Goal: Information Seeking & Learning: Learn about a topic

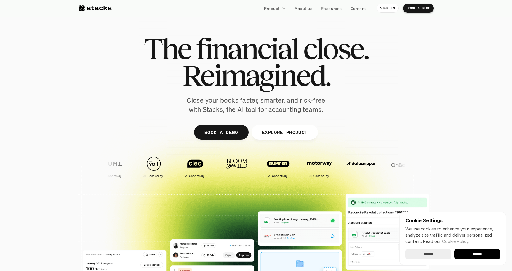
drag, startPoint x: 0, startPoint y: 0, endPoint x: 73, endPoint y: 132, distance: 150.6
click at [73, 132] on div at bounding box center [256, 184] width 512 height 190
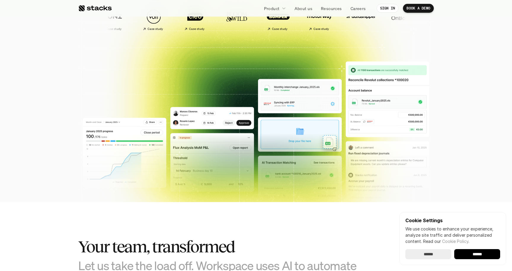
scroll to position [154, 0]
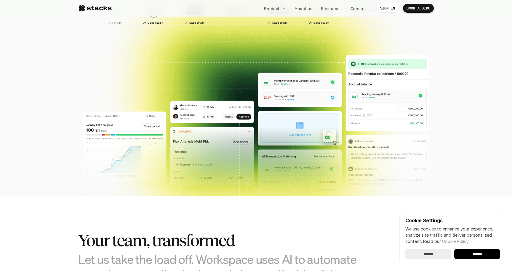
click at [73, 132] on section "The financial close. Reimagined. Close your books faster, smarter, and risk-fre…" at bounding box center [256, 21] width 512 height 350
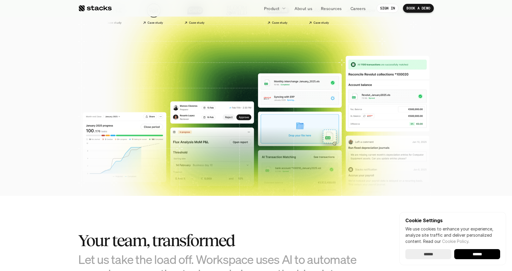
click at [65, 136] on section "The financial close. Reimagined. Close your books faster, smarter, and risk-fre…" at bounding box center [256, 21] width 512 height 350
click at [61, 134] on section "The financial close. Reimagined. Close your books faster, smarter, and risk-fre…" at bounding box center [256, 21] width 512 height 350
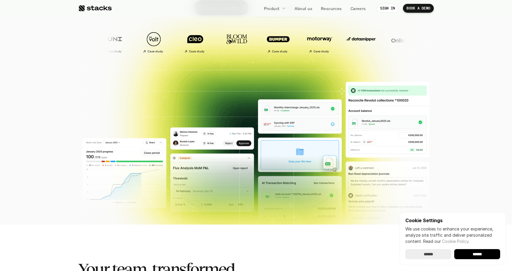
scroll to position [126, 0]
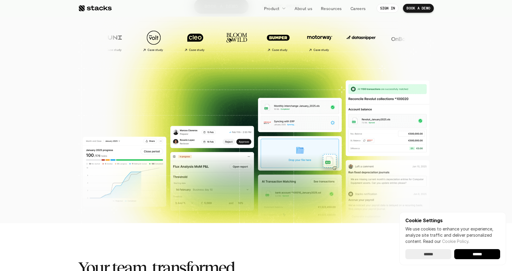
click at [65, 166] on section "The financial close. Reimagined. Close your books faster, smarter, and risk-fre…" at bounding box center [256, 49] width 512 height 350
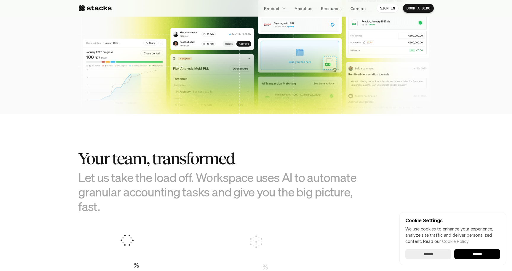
scroll to position [239, 0]
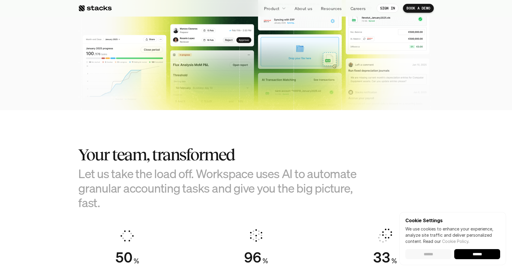
click at [434, 252] on input "******" at bounding box center [428, 255] width 46 height 10
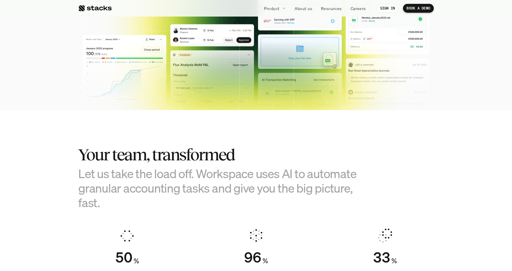
click at [49, 160] on section "Your team, transformed Let us take the load off. Workspace uses AI to automate …" at bounding box center [256, 220] width 512 height 221
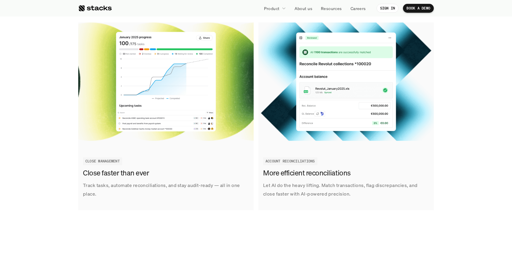
scroll to position [689, 0]
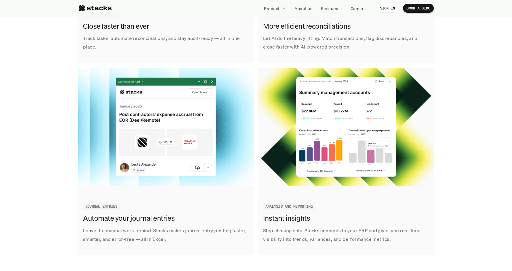
scroll to position [872, 0]
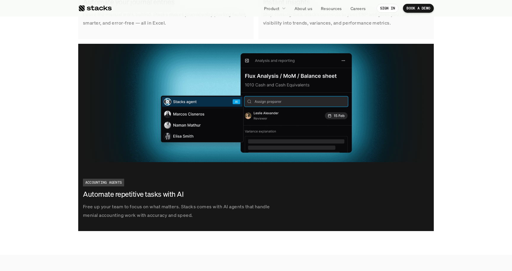
scroll to position [1051, 0]
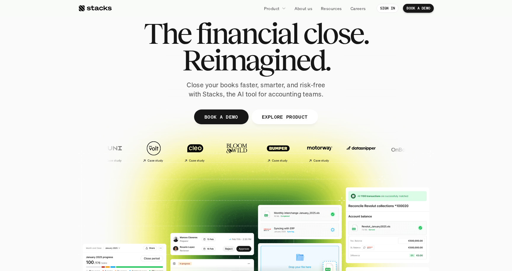
scroll to position [0, 0]
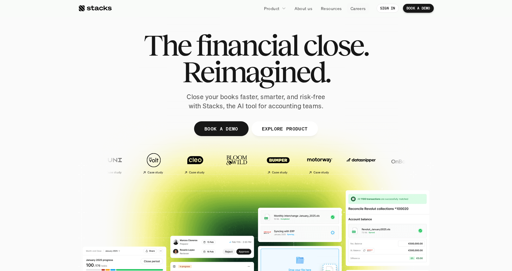
click at [444, 48] on section "The financial close. Reimagined. Close your books faster, smarter, and risk-fre…" at bounding box center [256, 171] width 512 height 350
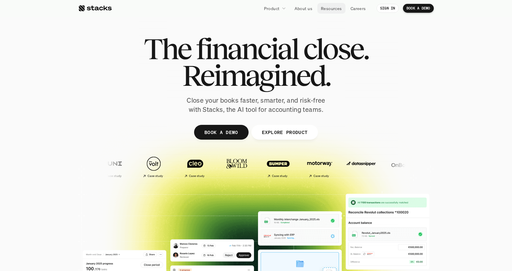
click at [323, 9] on p "Resources" at bounding box center [331, 8] width 21 height 6
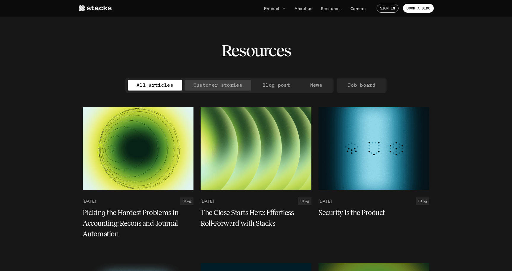
click at [215, 84] on p "Customer stories" at bounding box center [218, 85] width 49 height 9
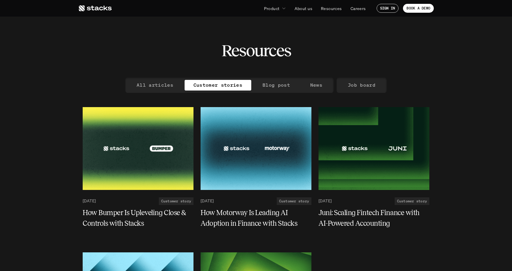
scroll to position [1, 0]
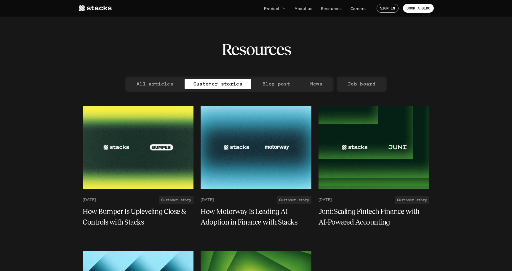
click at [338, 52] on div "Resources" at bounding box center [256, 38] width 356 height 42
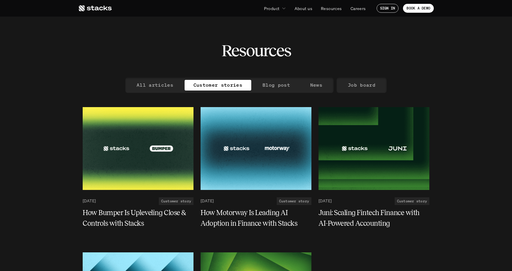
click at [341, 52] on div "Resources" at bounding box center [256, 39] width 356 height 42
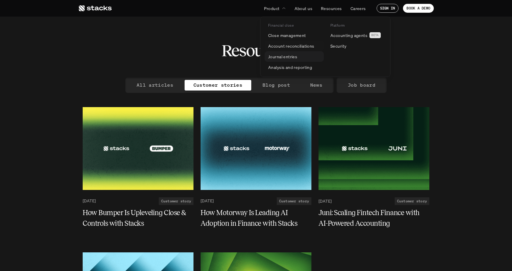
click at [284, 55] on p "Journal entries" at bounding box center [282, 57] width 29 height 6
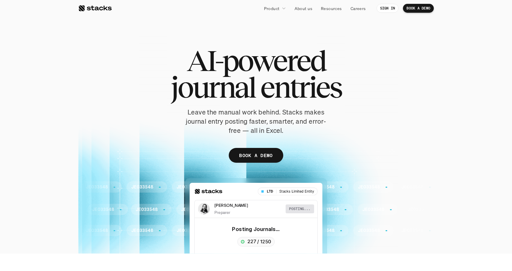
click at [363, 97] on div "AI-powered journal entries Leave the manual work behind. Stacks makes journal e…" at bounding box center [256, 108] width 356 height 122
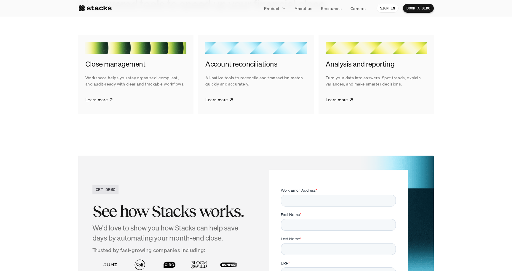
scroll to position [1045, 0]
